Goal: Information Seeking & Learning: Learn about a topic

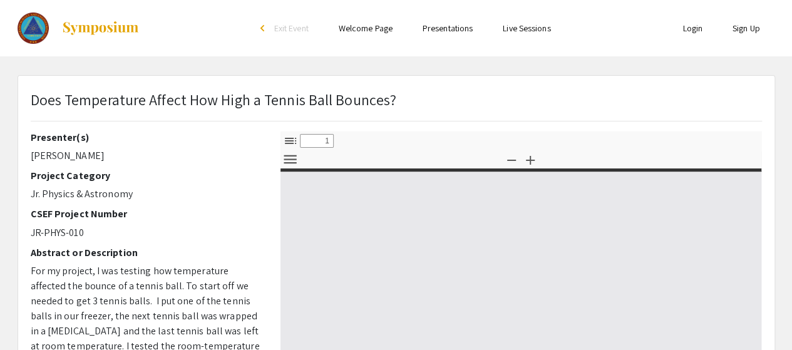
select select "custom"
type input "0"
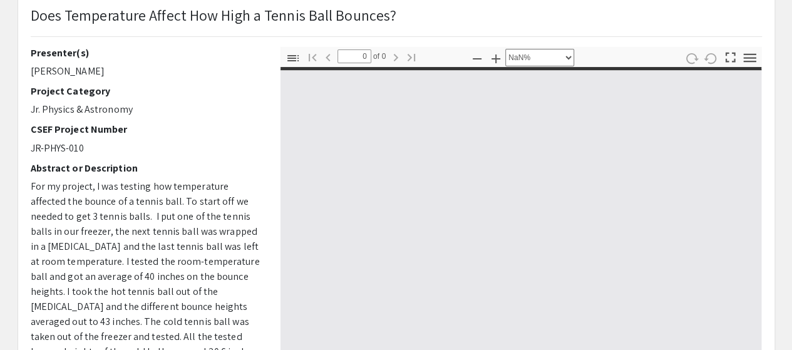
select select "auto"
type input "1"
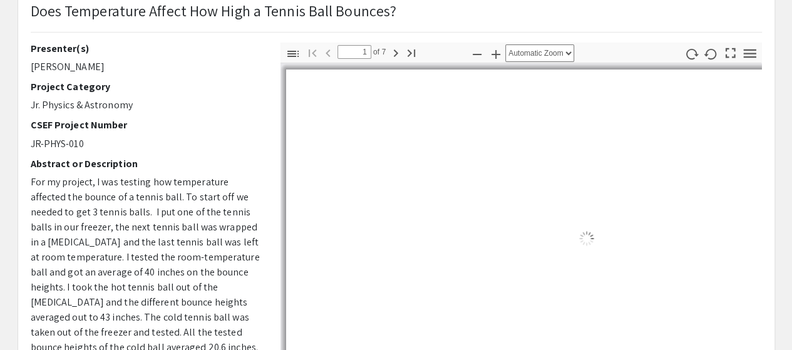
select select "auto"
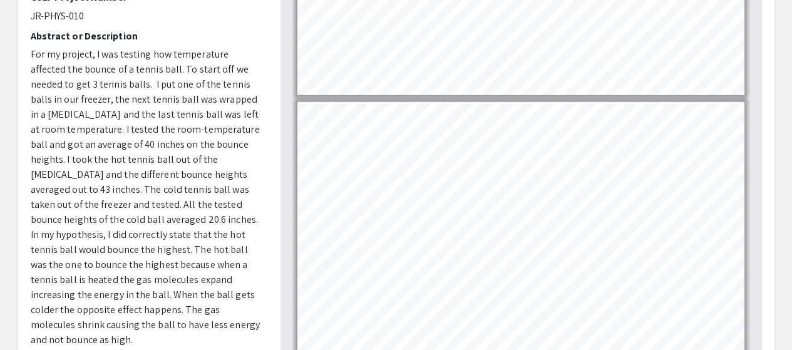
scroll to position [216, 0]
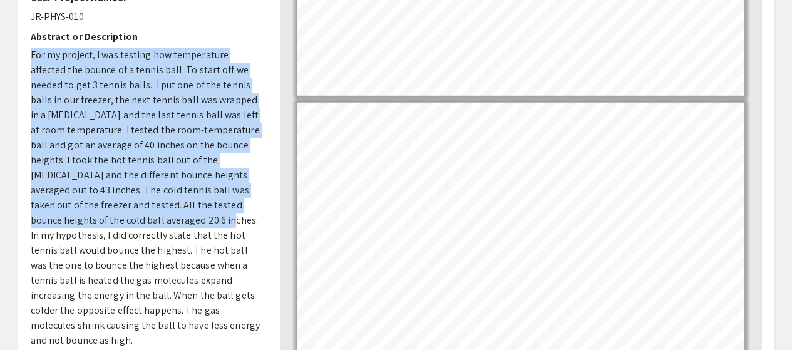
drag, startPoint x: 120, startPoint y: 220, endPoint x: 28, endPoint y: 56, distance: 188.6
click at [28, 56] on div "Presenter(s) [PERSON_NAME] Project Category Jr. Physics & Astronomy CSEF Projec…" at bounding box center [146, 134] width 250 height 438
copy span "For my project, I was testing how temperature affected the bounce of a tennis b…"
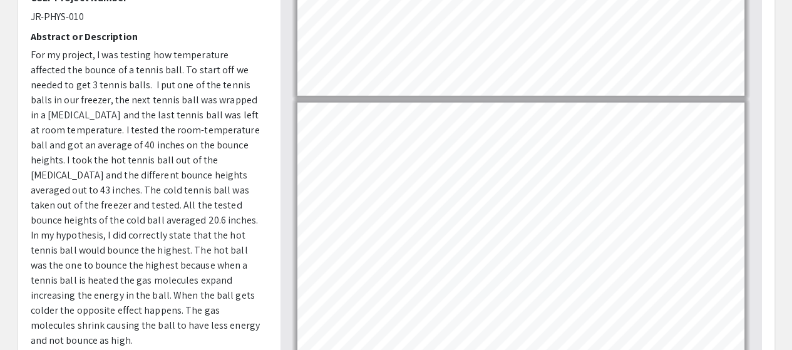
click at [36, 247] on span "For my project, I was testing how temperature affected the bounce of a tennis b…" at bounding box center [145, 197] width 229 height 299
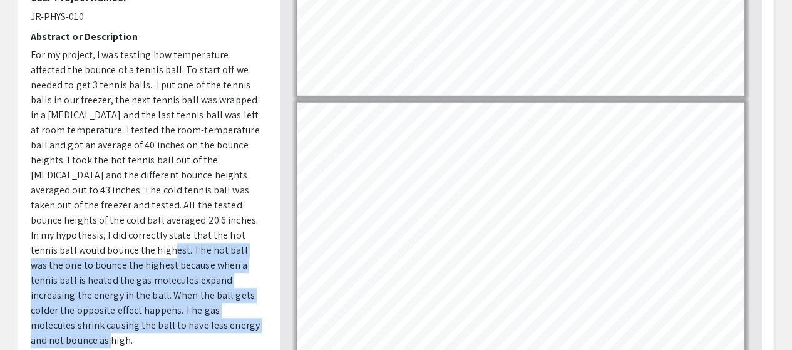
drag, startPoint x: 30, startPoint y: 246, endPoint x: 209, endPoint y: 317, distance: 192.8
click at [209, 317] on p "For my project, I was testing how temperature affected the bounce of a tennis b…" at bounding box center [146, 198] width 231 height 301
copy span "The hot ball was the one to bounce the highest because when a tennis ball is he…"
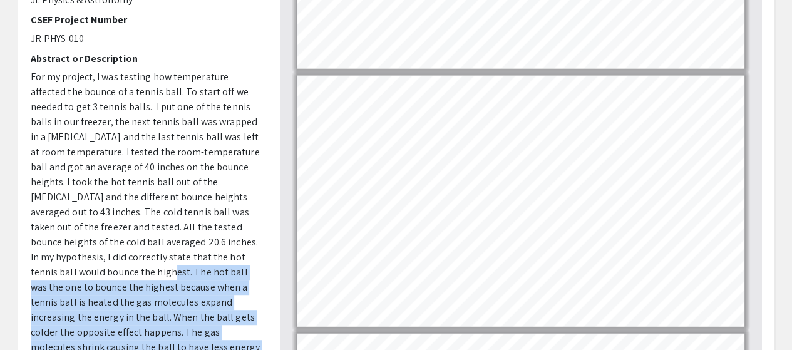
scroll to position [195, 0]
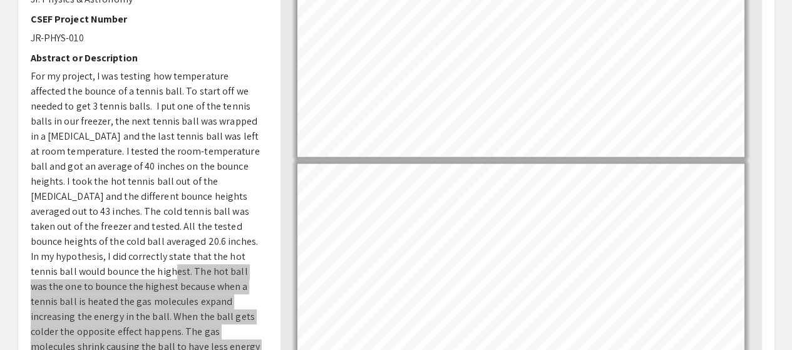
type input "5"
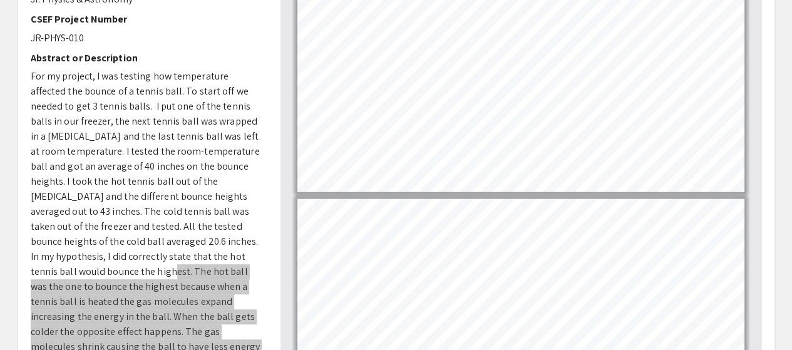
scroll to position [1036, 0]
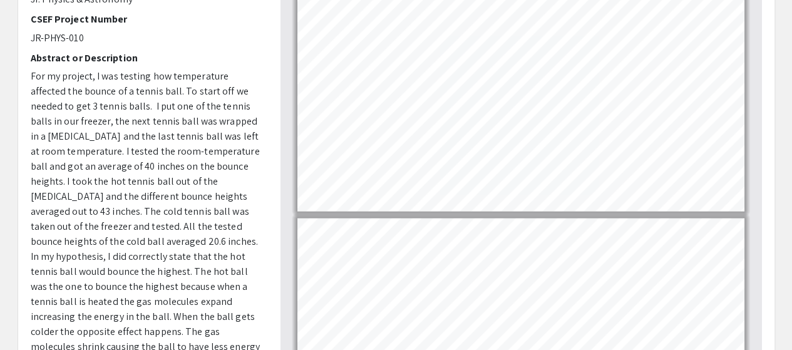
click at [261, 163] on p "For my project, I was testing how temperature affected the bounce of a tennis b…" at bounding box center [146, 219] width 231 height 301
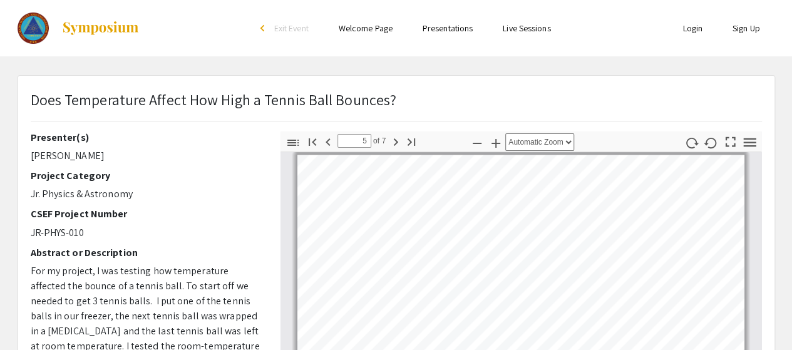
scroll to position [1, 0]
drag, startPoint x: 143, startPoint y: 31, endPoint x: 76, endPoint y: 24, distance: 66.7
click at [76, 24] on div at bounding box center [143, 27] width 250 height 56
drag, startPoint x: 402, startPoint y: 98, endPoint x: 29, endPoint y: 102, distance: 373.2
click at [29, 102] on div "Does Temperature Affect How High a Tennis Ball Bounces?" at bounding box center [396, 109] width 750 height 43
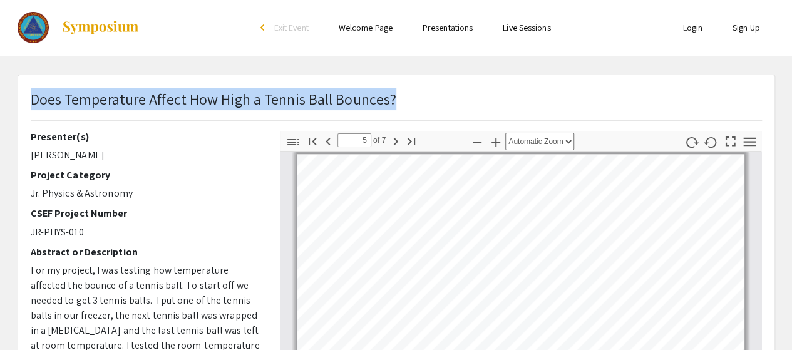
drag, startPoint x: 399, startPoint y: 102, endPoint x: 33, endPoint y: 96, distance: 366.9
click at [33, 96] on div "Does Temperature Affect How High a Tennis Ball Bounces?" at bounding box center [396, 109] width 750 height 43
copy p "Does Temperature Affect How High a Tennis Ball Bounces?"
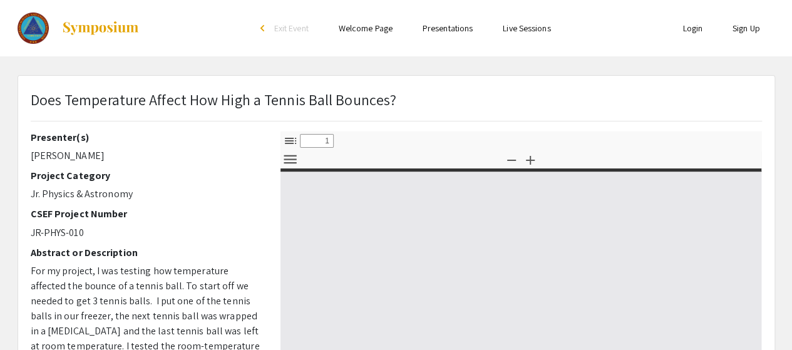
select select "custom"
type input "0"
select select "custom"
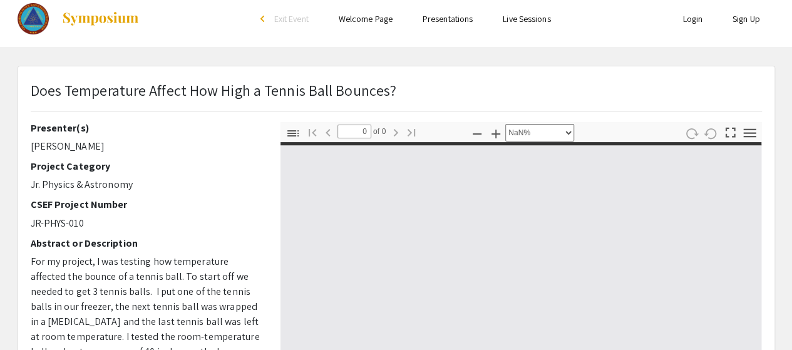
type input "1"
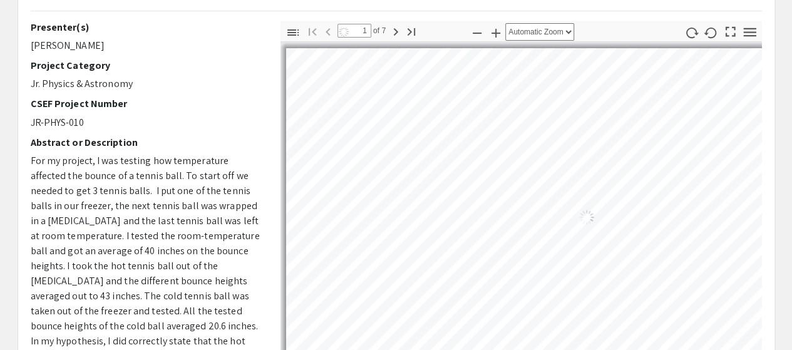
select select "auto"
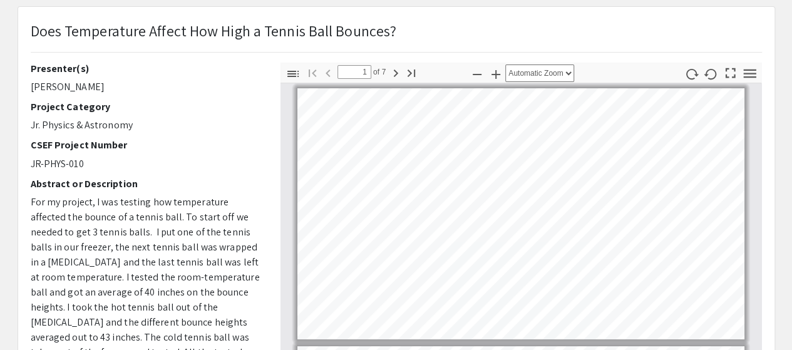
scroll to position [74, 0]
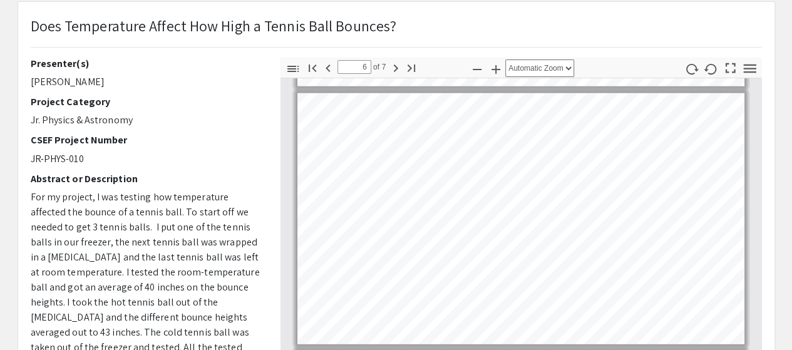
type input "7"
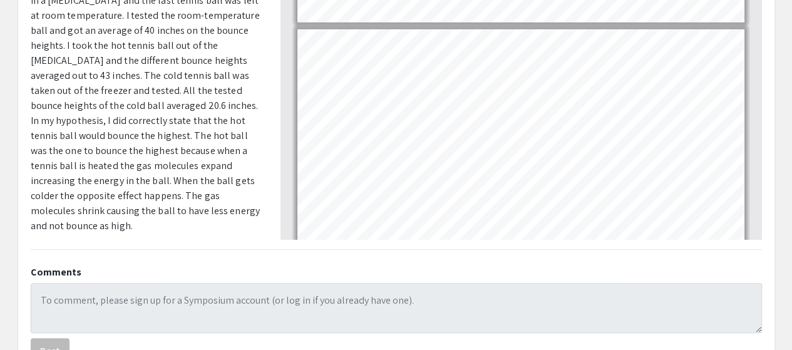
scroll to position [1346, 0]
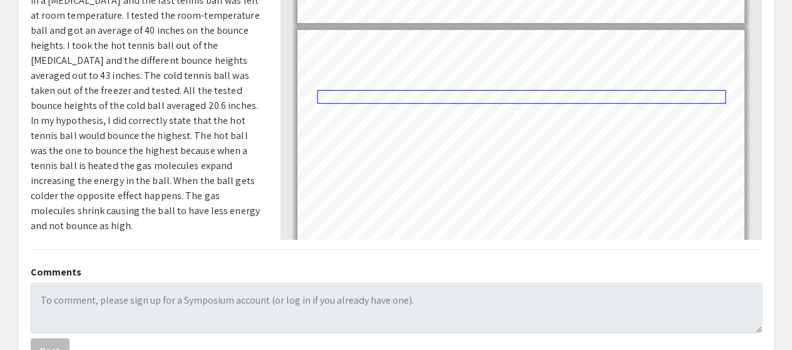
click at [408, 98] on link "Page 7" at bounding box center [521, 97] width 409 height 14
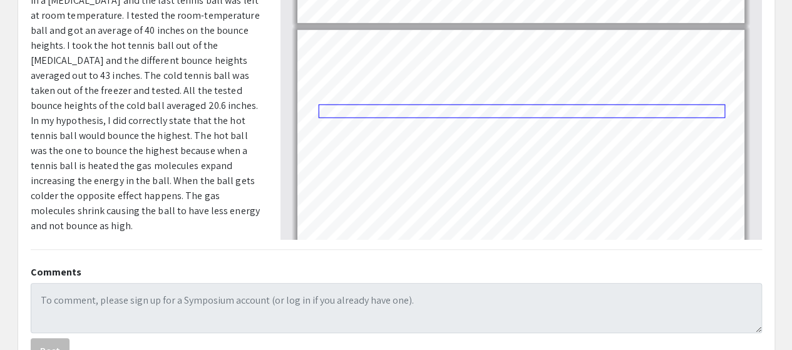
click at [483, 111] on link "Page 7" at bounding box center [521, 112] width 406 height 14
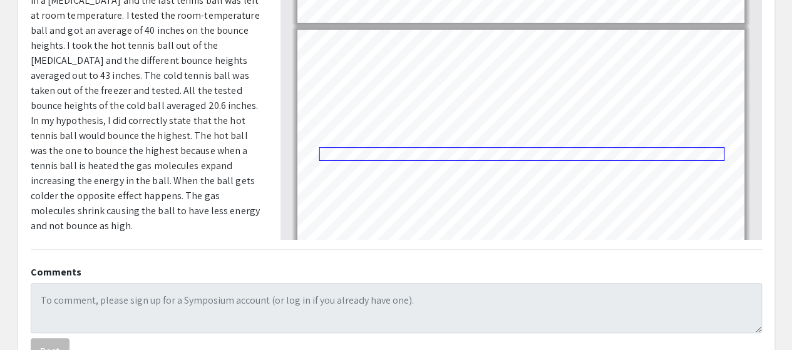
click at [497, 155] on link "Page 7" at bounding box center [521, 154] width 405 height 14
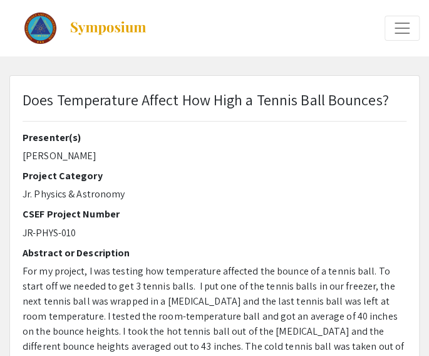
select select "custom"
type input "0"
select select "custom"
type input "1"
select select "auto"
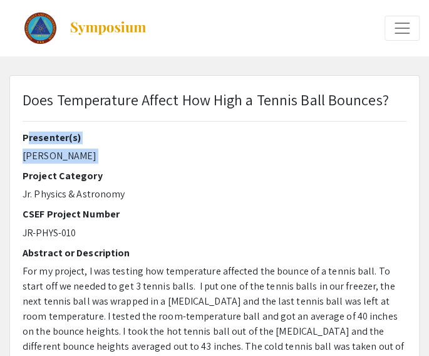
drag, startPoint x: 0, startPoint y: 141, endPoint x: -109, endPoint y: 166, distance: 111.8
click at [0, 166] on html "arrow_back_ios Exit Event Welcome Page Presentations Live Sessions Login Sign U…" at bounding box center [214, 178] width 429 height 356
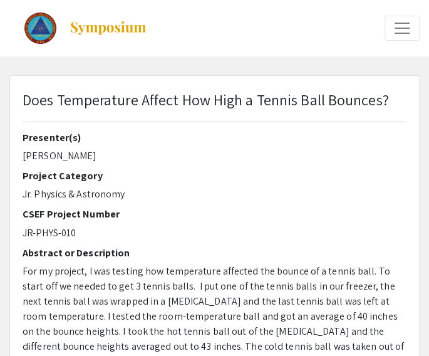
click at [103, 185] on div "Project Category Jr. Physics & Astronomy" at bounding box center [215, 186] width 384 height 32
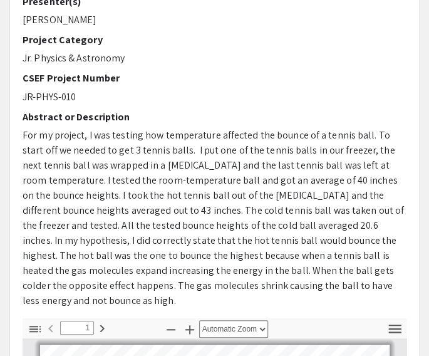
scroll to position [138, 0]
